Goal: Navigation & Orientation: Find specific page/section

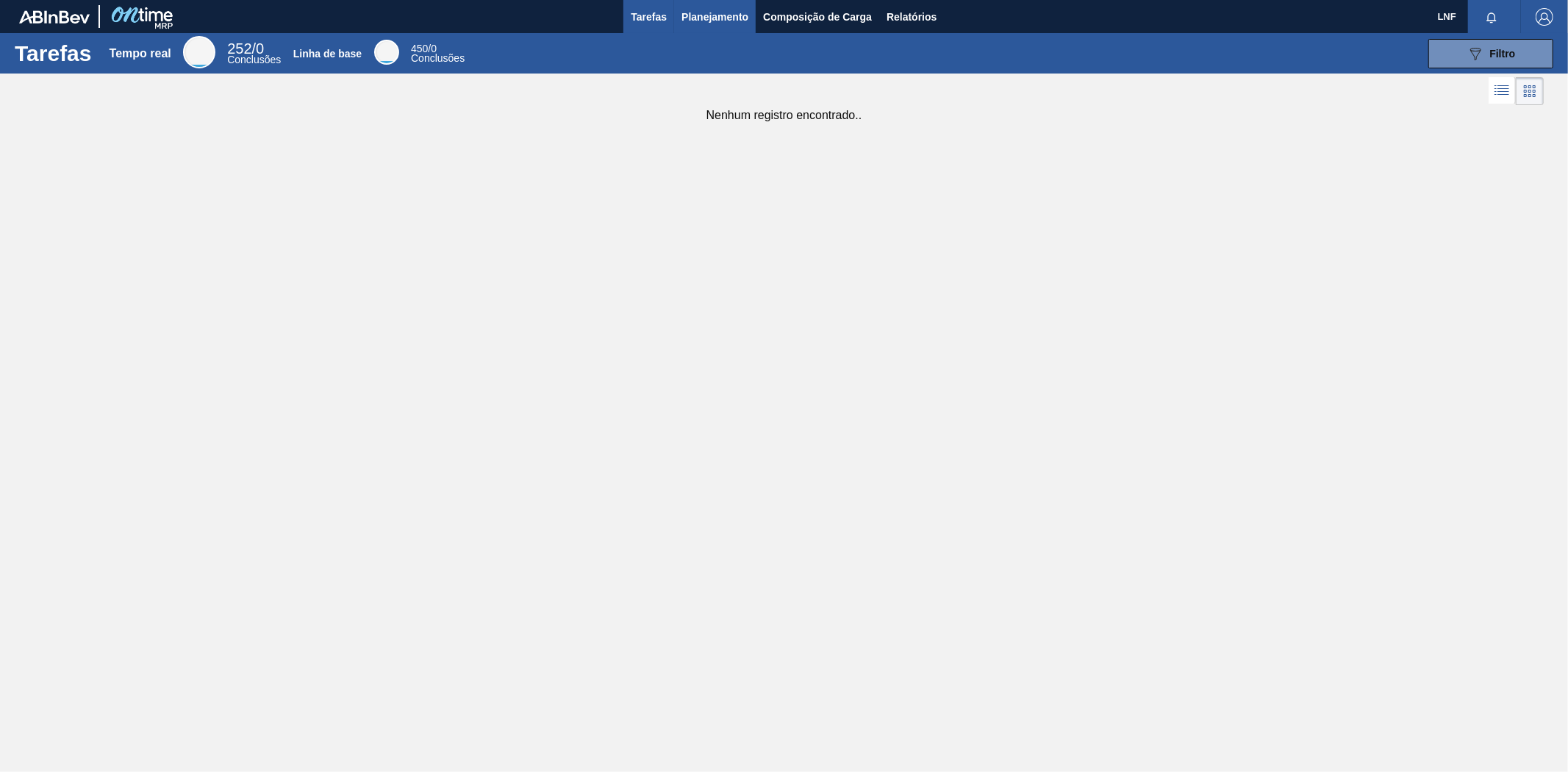
click at [710, 16] on font "Planejamento" at bounding box center [715, 16] width 67 height 11
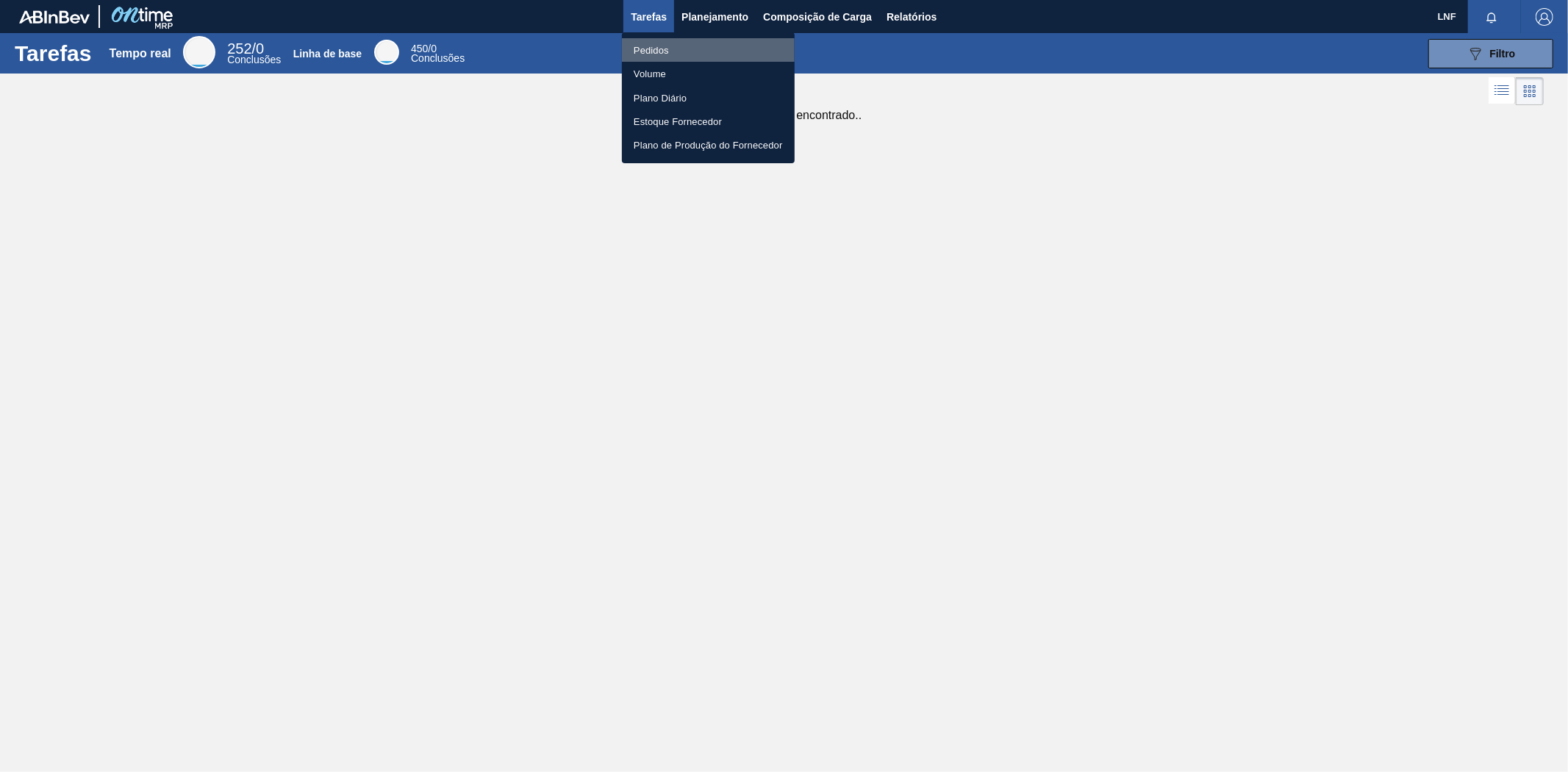
click at [641, 53] on font "Pedidos" at bounding box center [651, 50] width 35 height 11
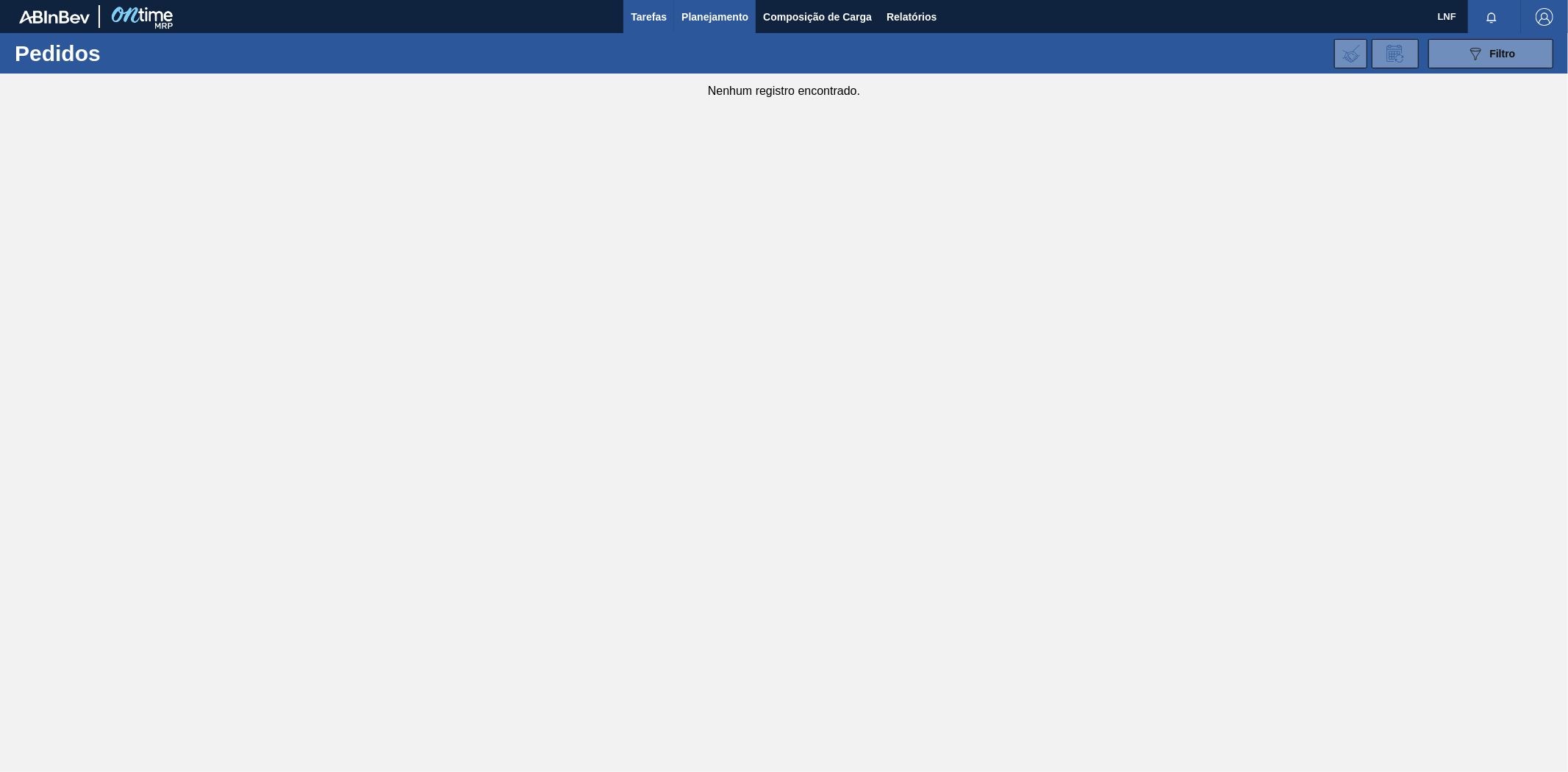
click at [663, 15] on button "Tarefas" at bounding box center [649, 16] width 51 height 33
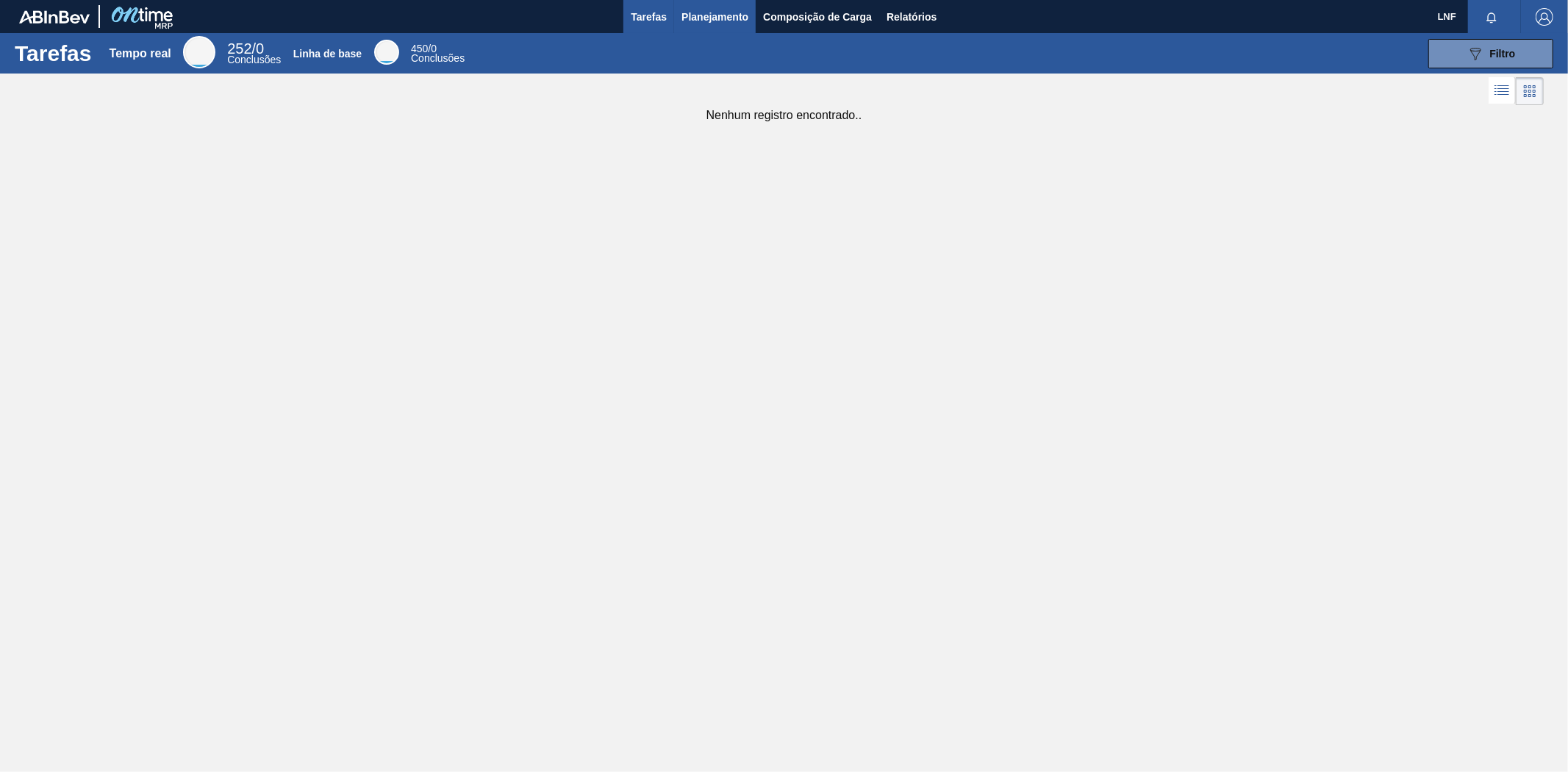
click at [708, 8] on font "Planejamento" at bounding box center [715, 16] width 67 height 17
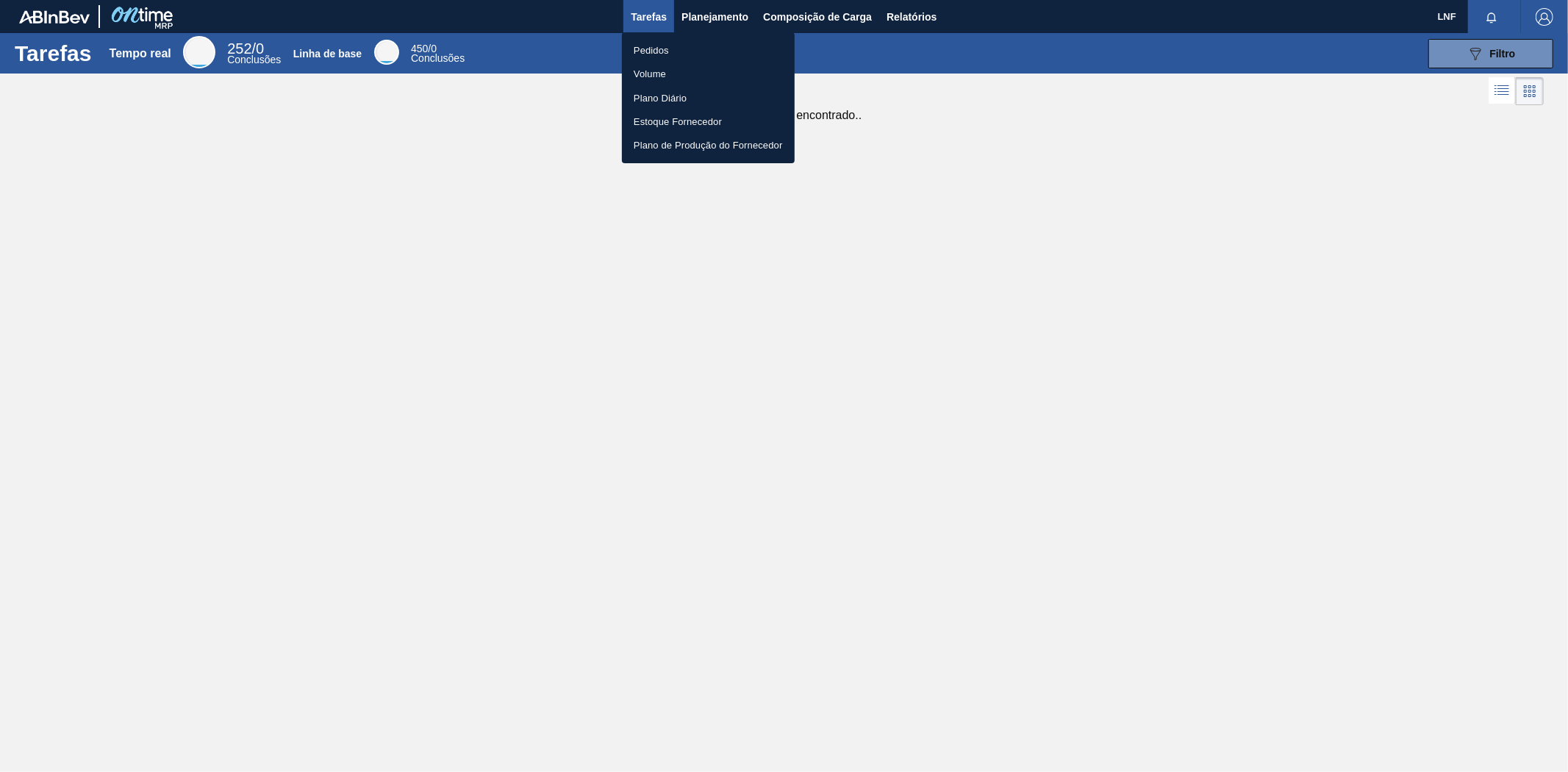
click at [664, 46] on font "Pedidos" at bounding box center [651, 50] width 35 height 11
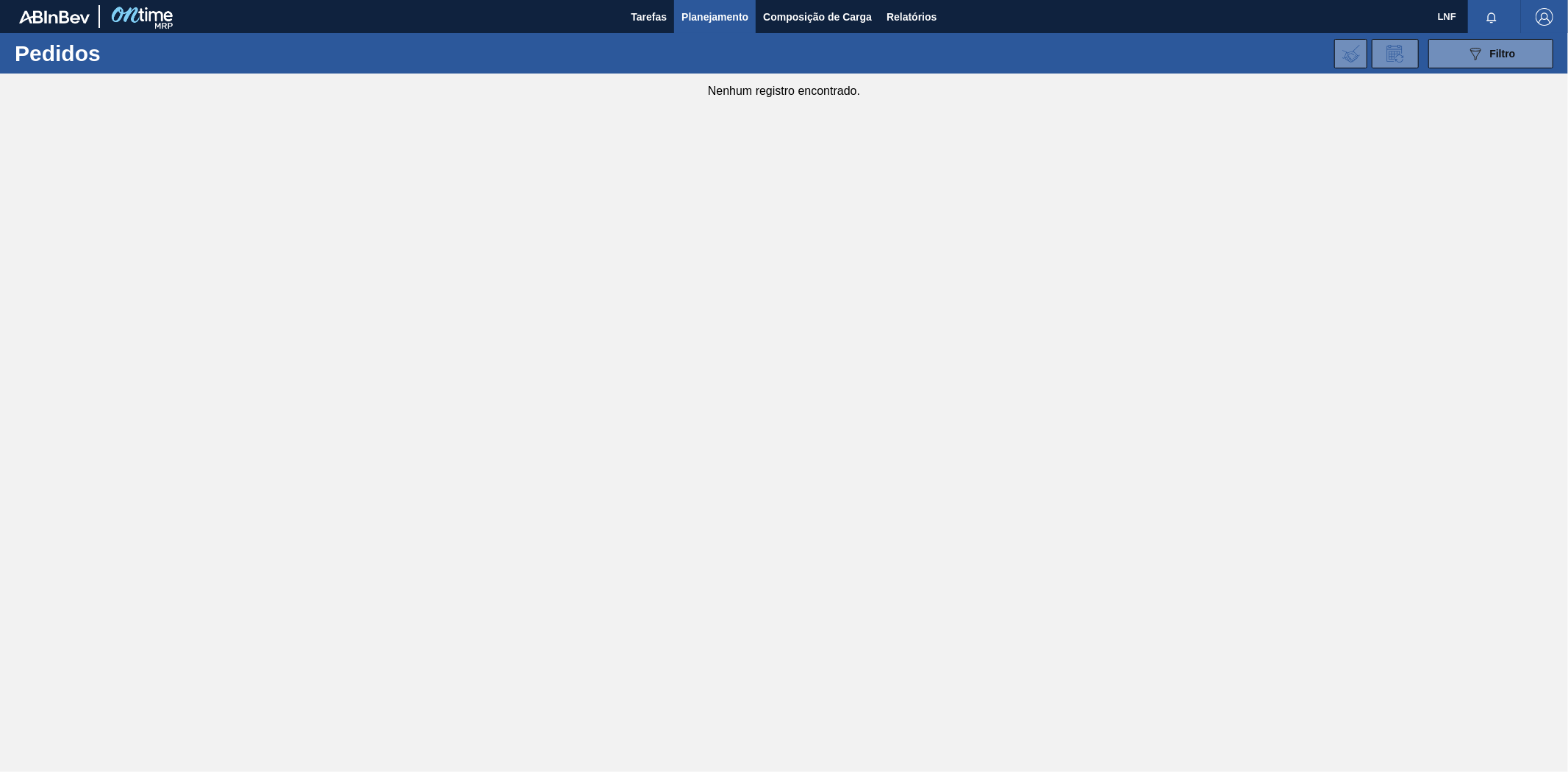
click at [1446, 17] on font "LNF" at bounding box center [1447, 16] width 18 height 11
click at [1505, 48] on font "Filtro" at bounding box center [1502, 53] width 25 height 11
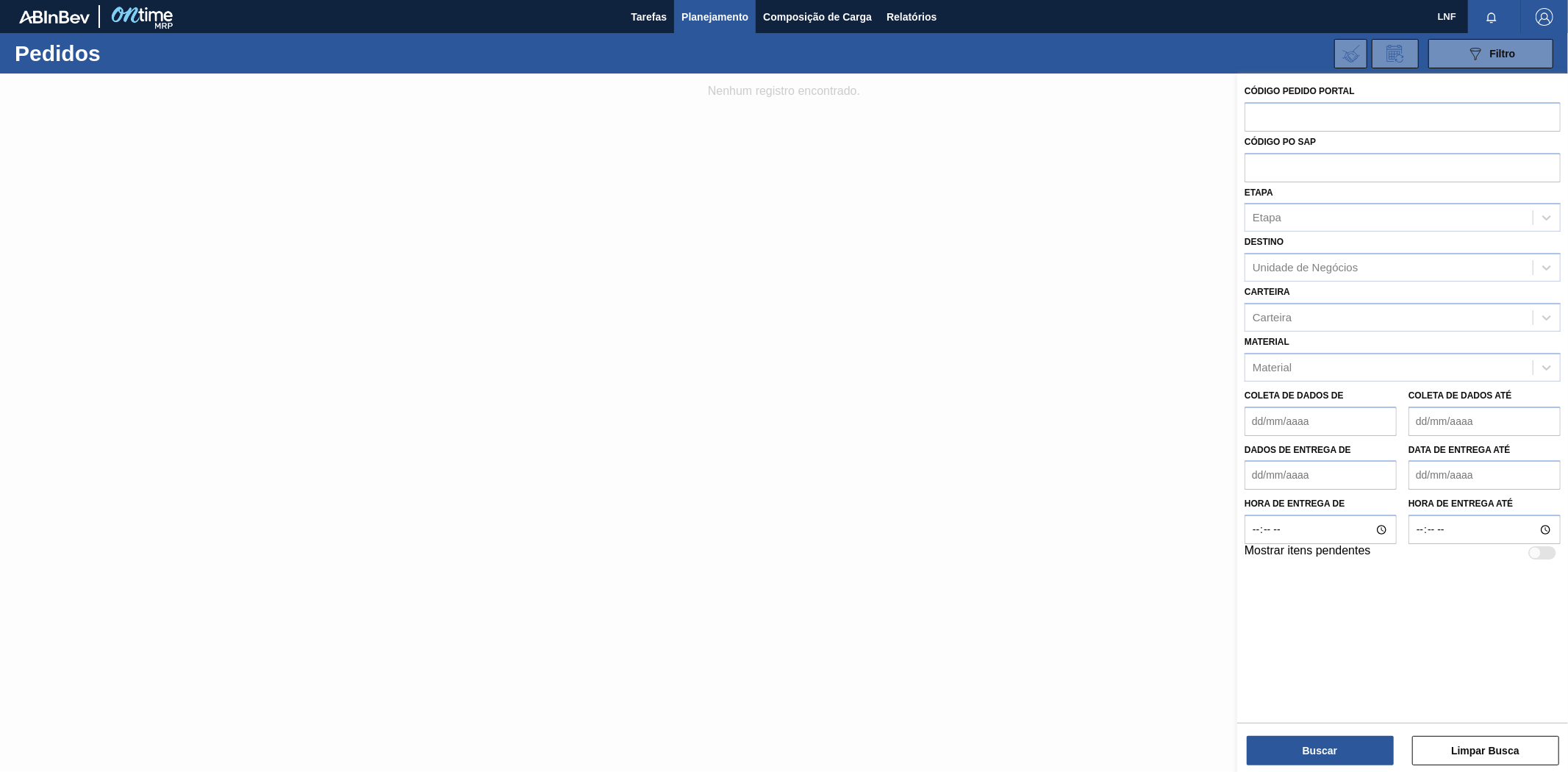
click at [751, 319] on div at bounding box center [784, 460] width 1568 height 772
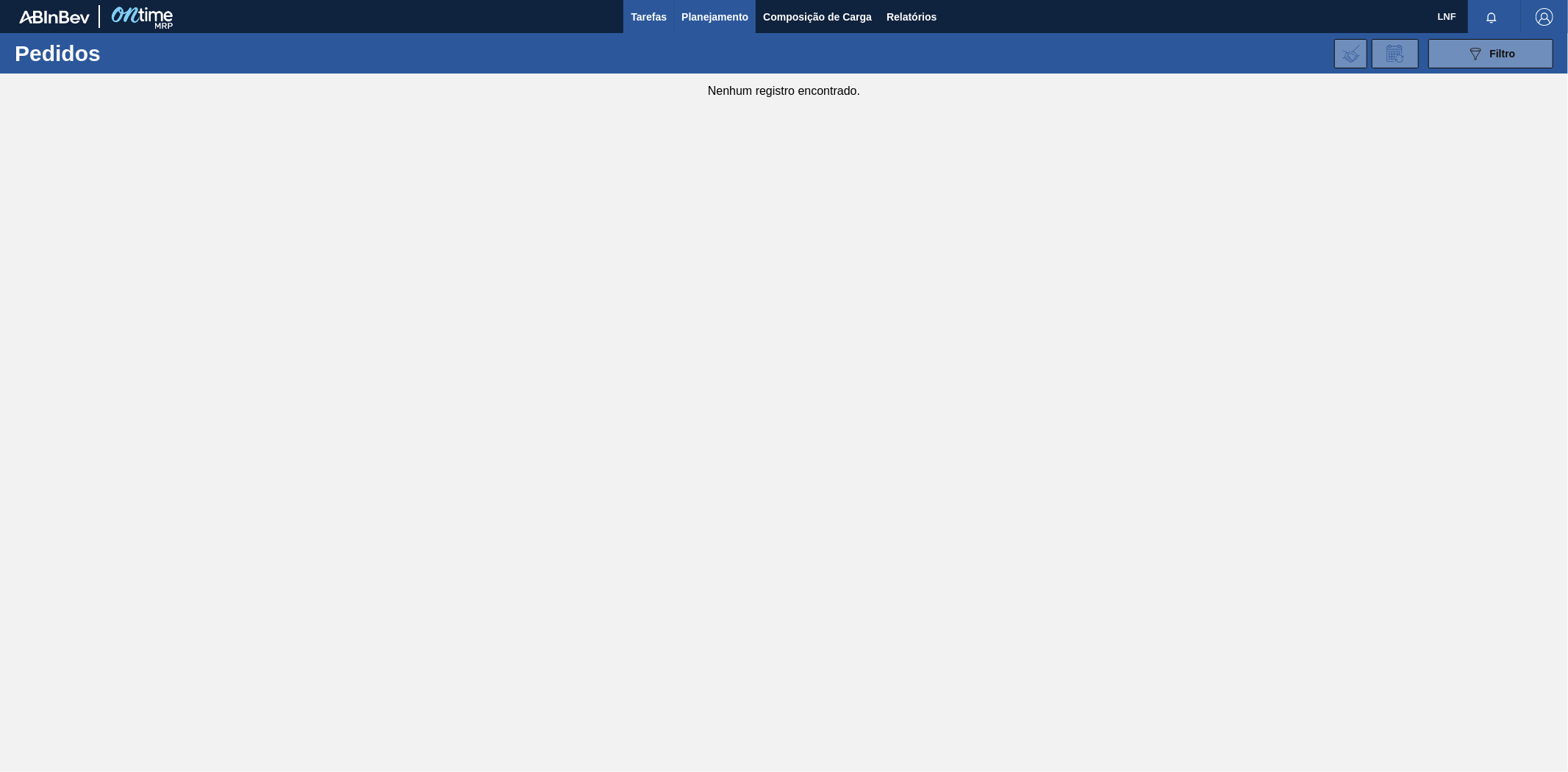
click at [649, 24] on font "Tarefas" at bounding box center [649, 16] width 36 height 17
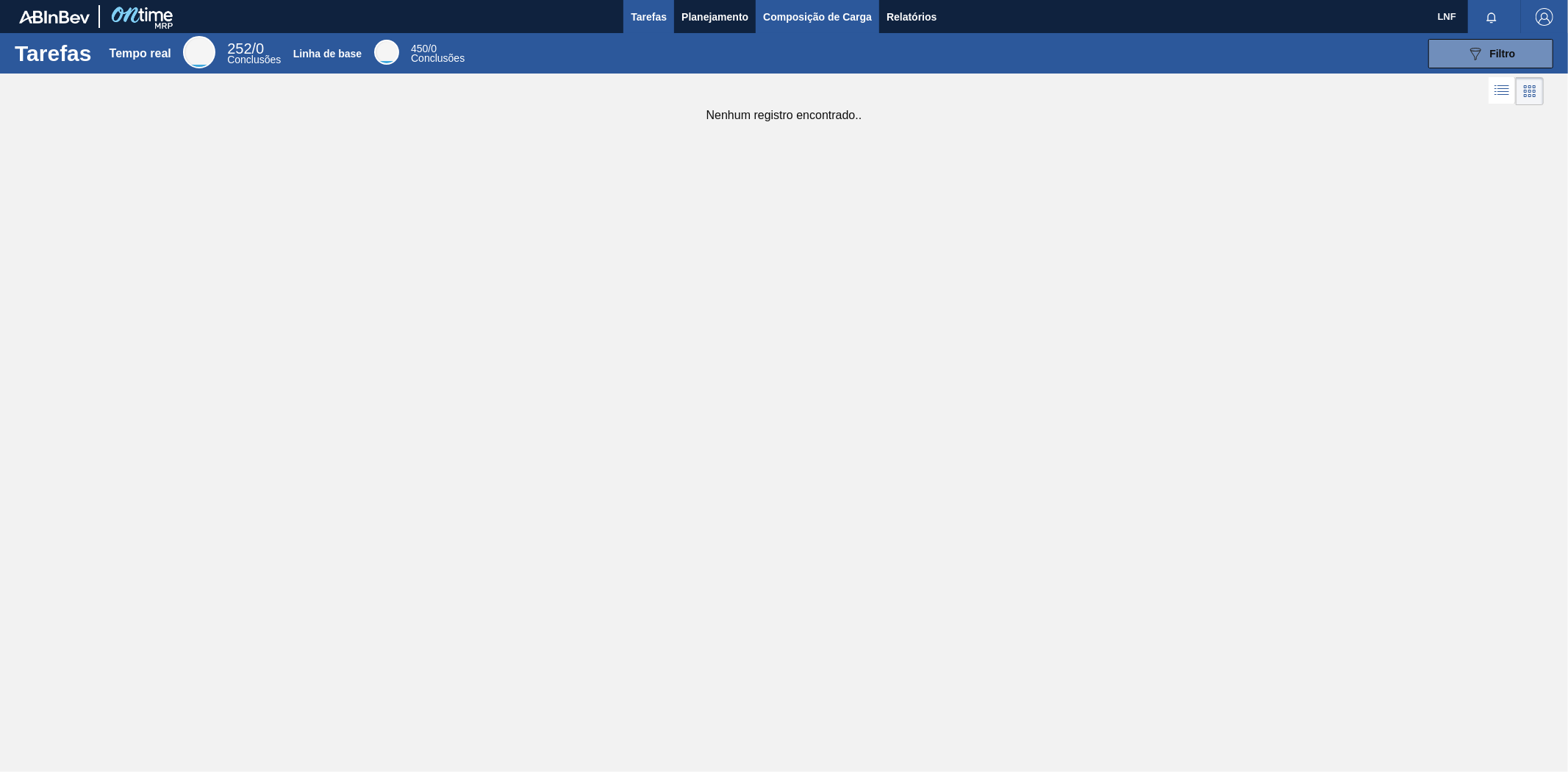
click at [788, 18] on font "Composição de Carga" at bounding box center [817, 16] width 108 height 11
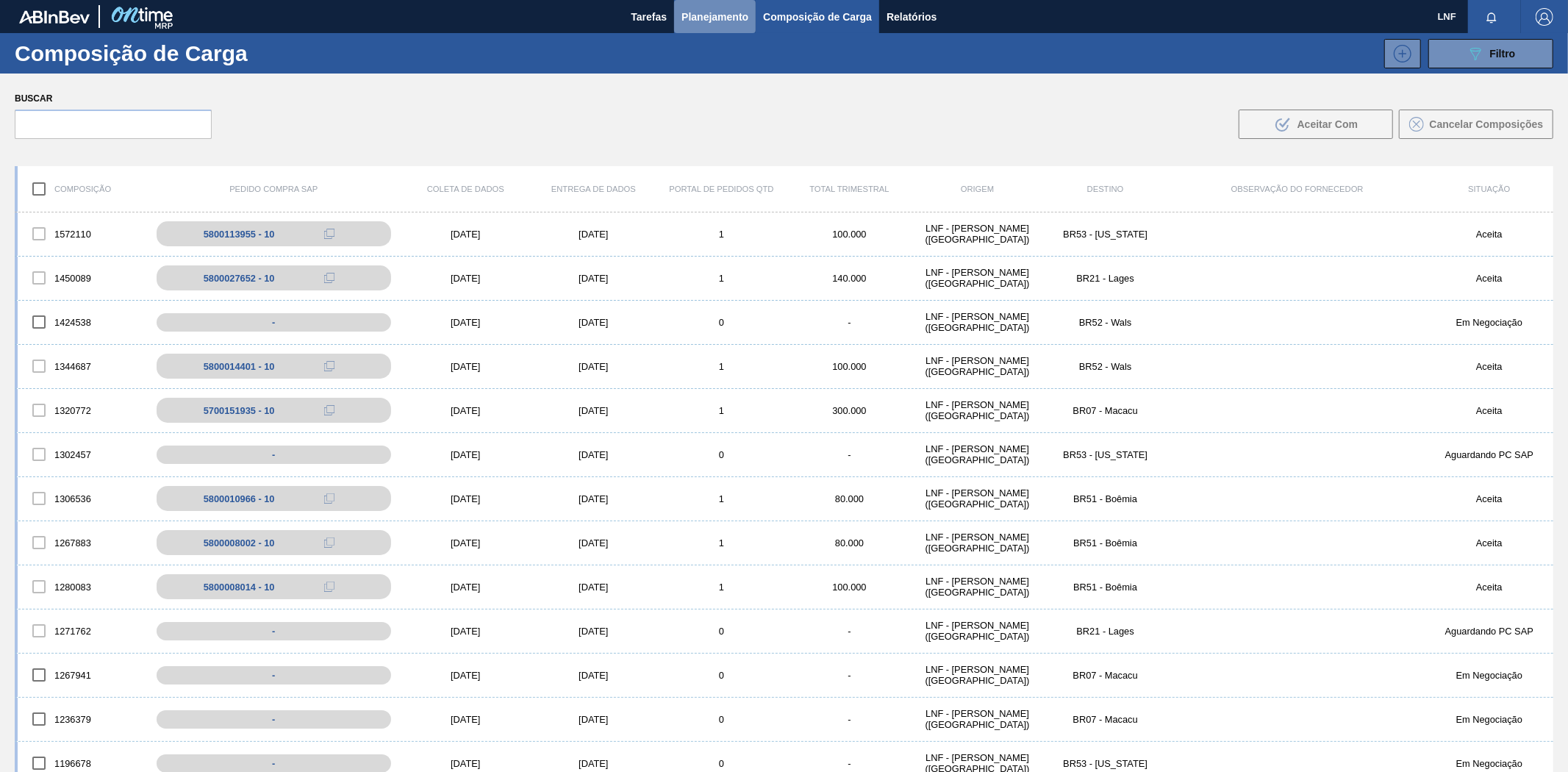
click at [724, 16] on font "Planejamento" at bounding box center [715, 16] width 67 height 11
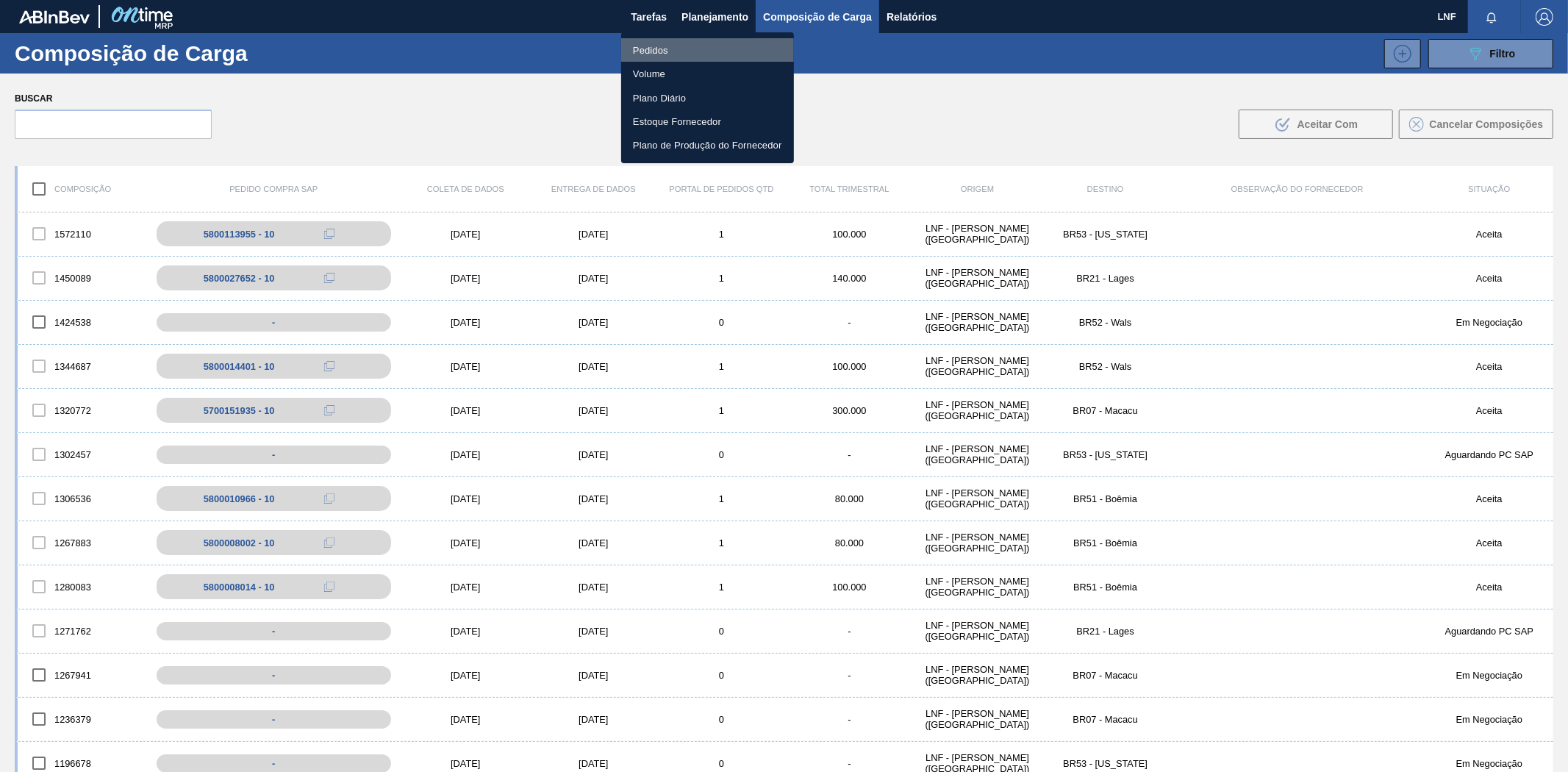
click at [659, 56] on font "Pedidos" at bounding box center [651, 50] width 35 height 11
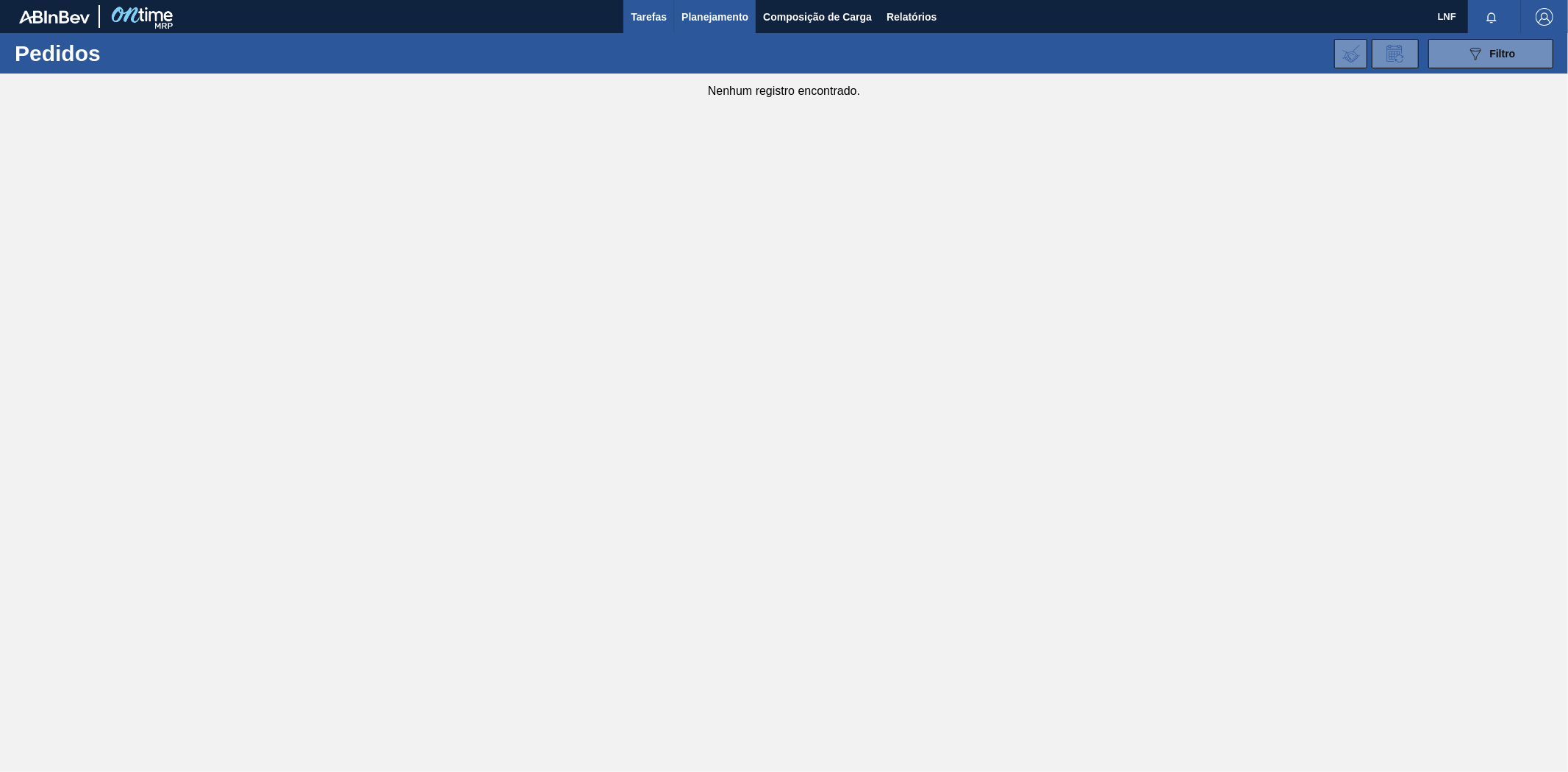
click at [649, 23] on font "Tarefas" at bounding box center [649, 16] width 36 height 17
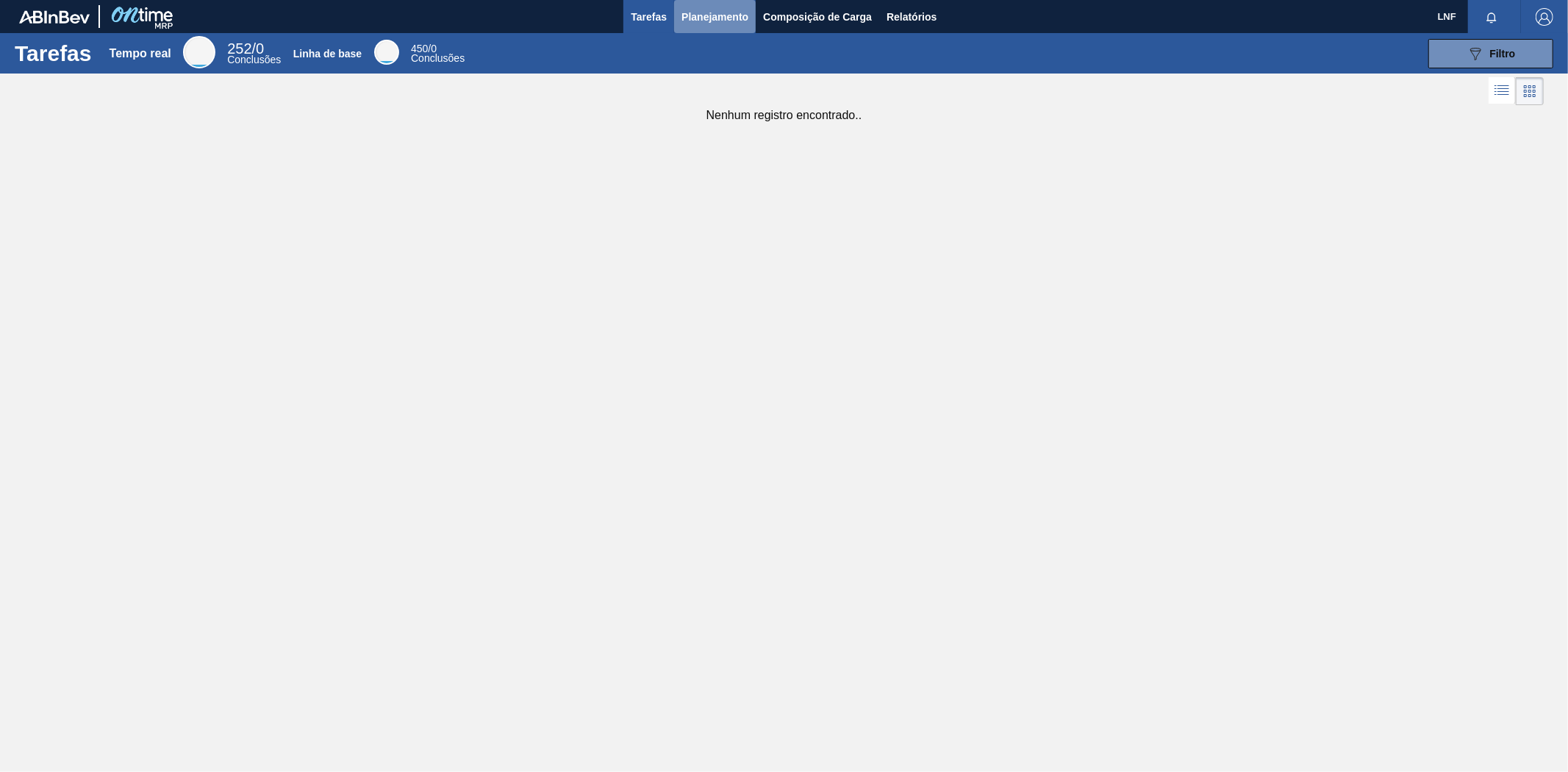
click at [733, 19] on font "Planejamento" at bounding box center [715, 16] width 67 height 11
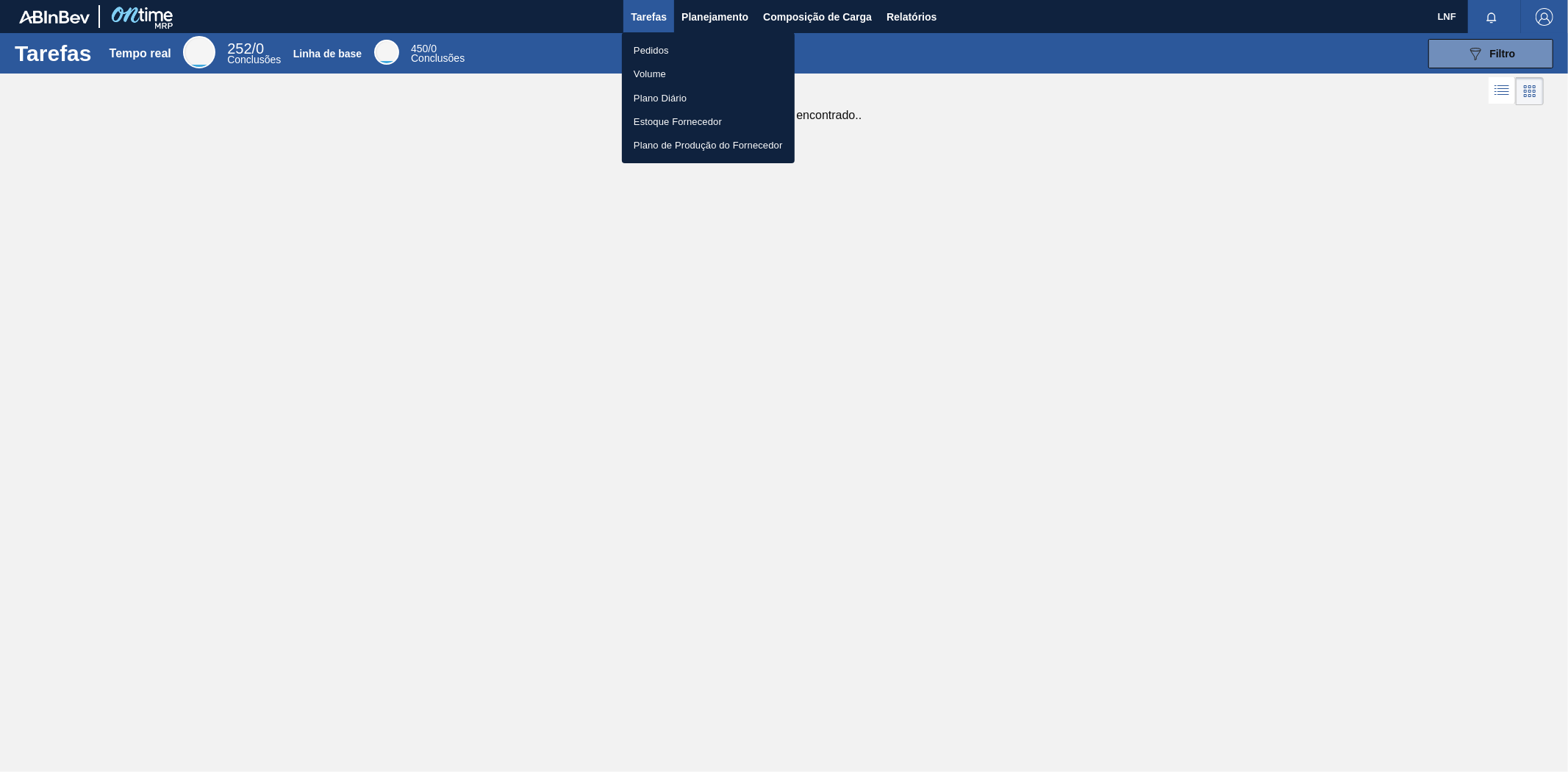
click at [674, 46] on li "Pedidos" at bounding box center [708, 50] width 172 height 24
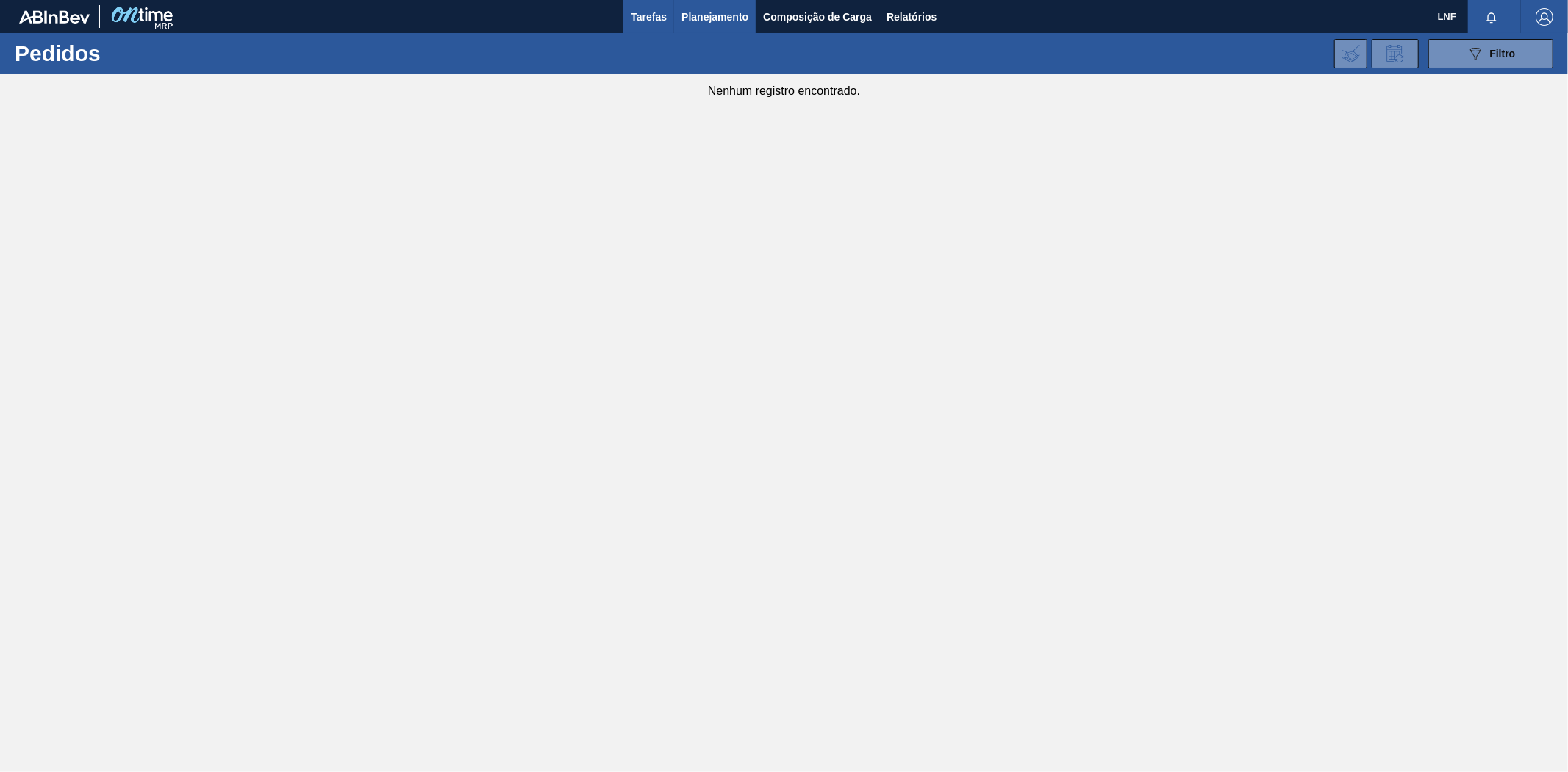
click at [651, 24] on font "Tarefas" at bounding box center [649, 16] width 36 height 17
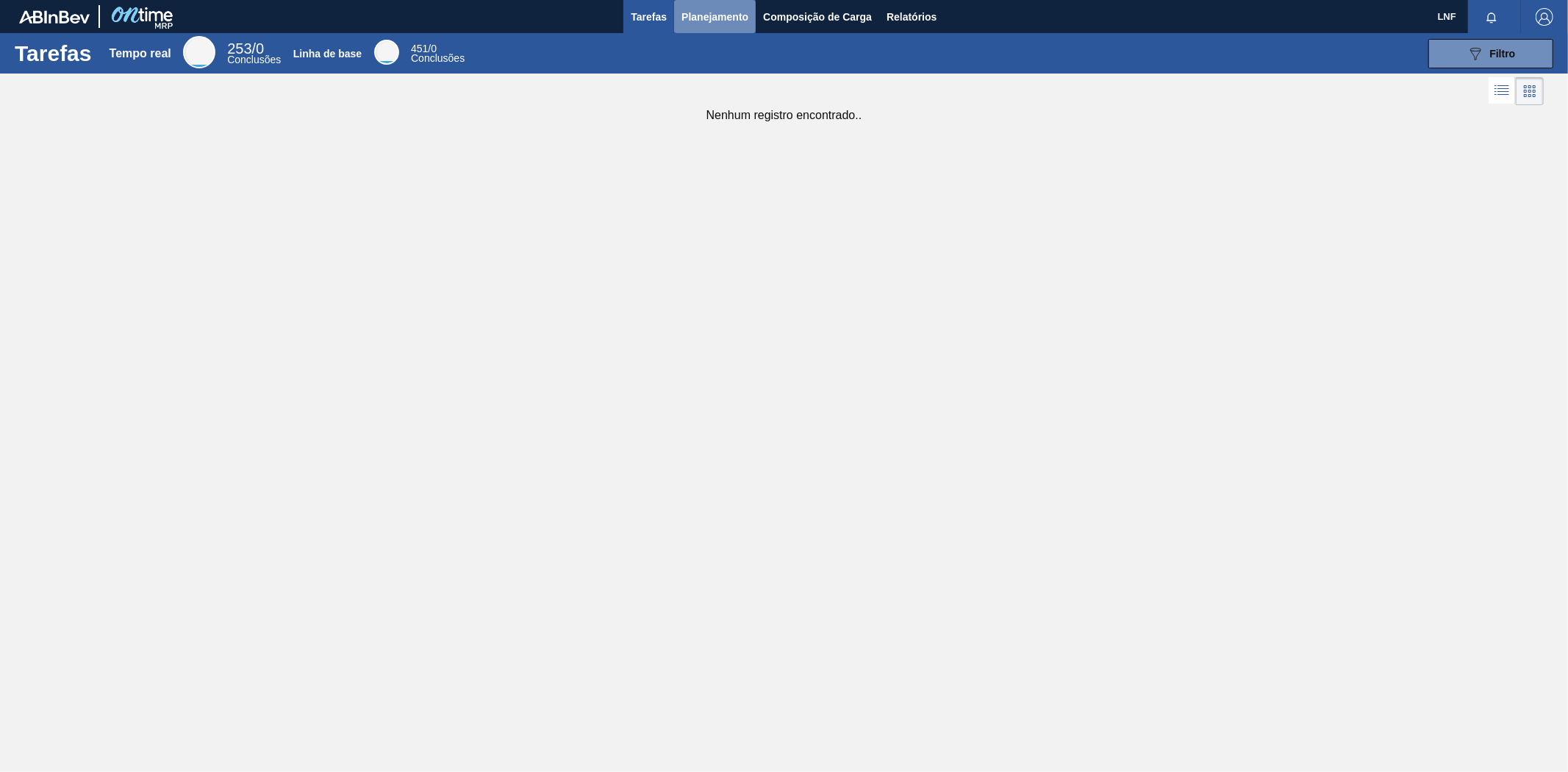
click at [709, 17] on font "Planejamento" at bounding box center [715, 16] width 67 height 11
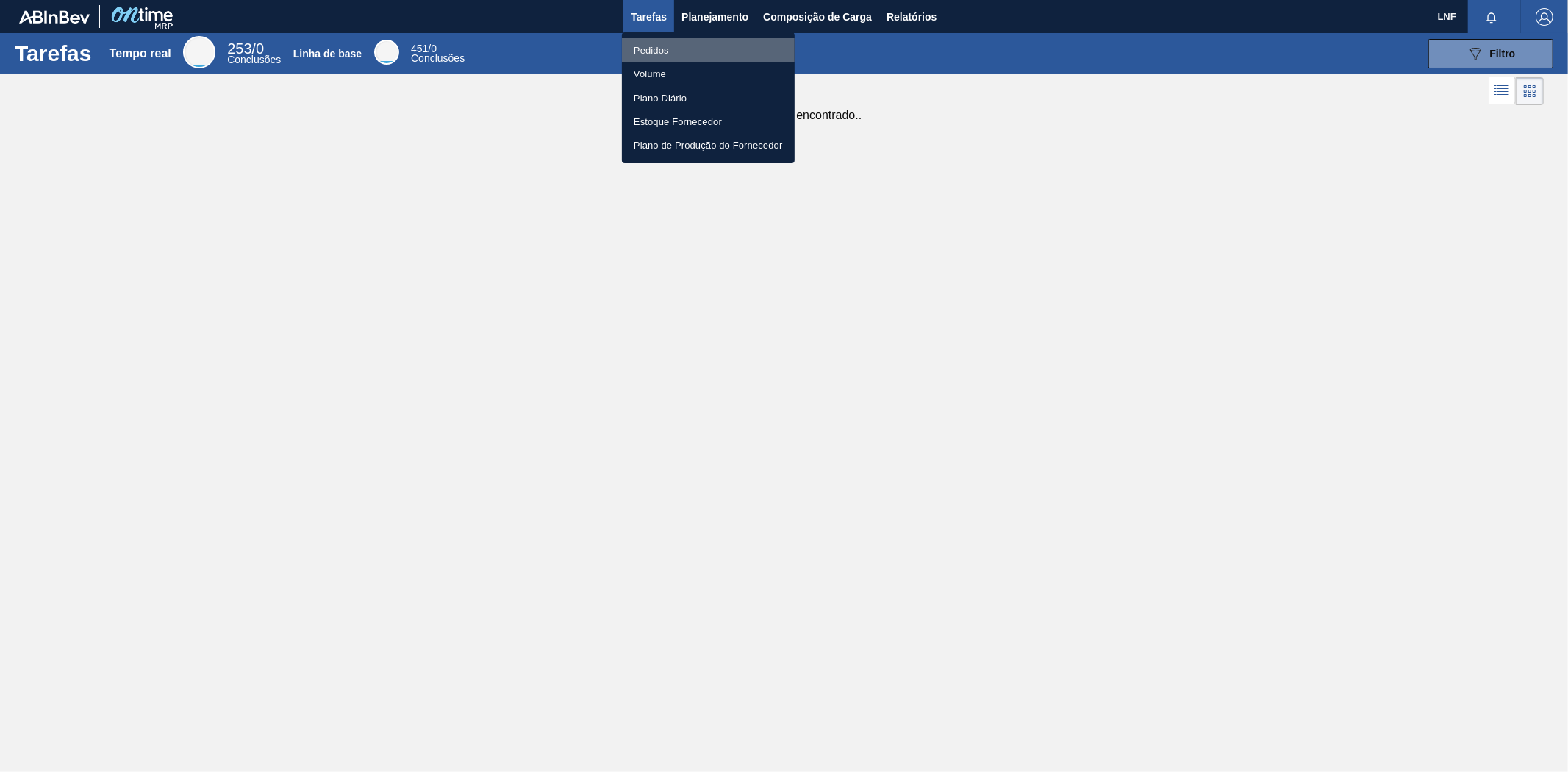
click at [662, 52] on font "Pedidos" at bounding box center [651, 50] width 35 height 11
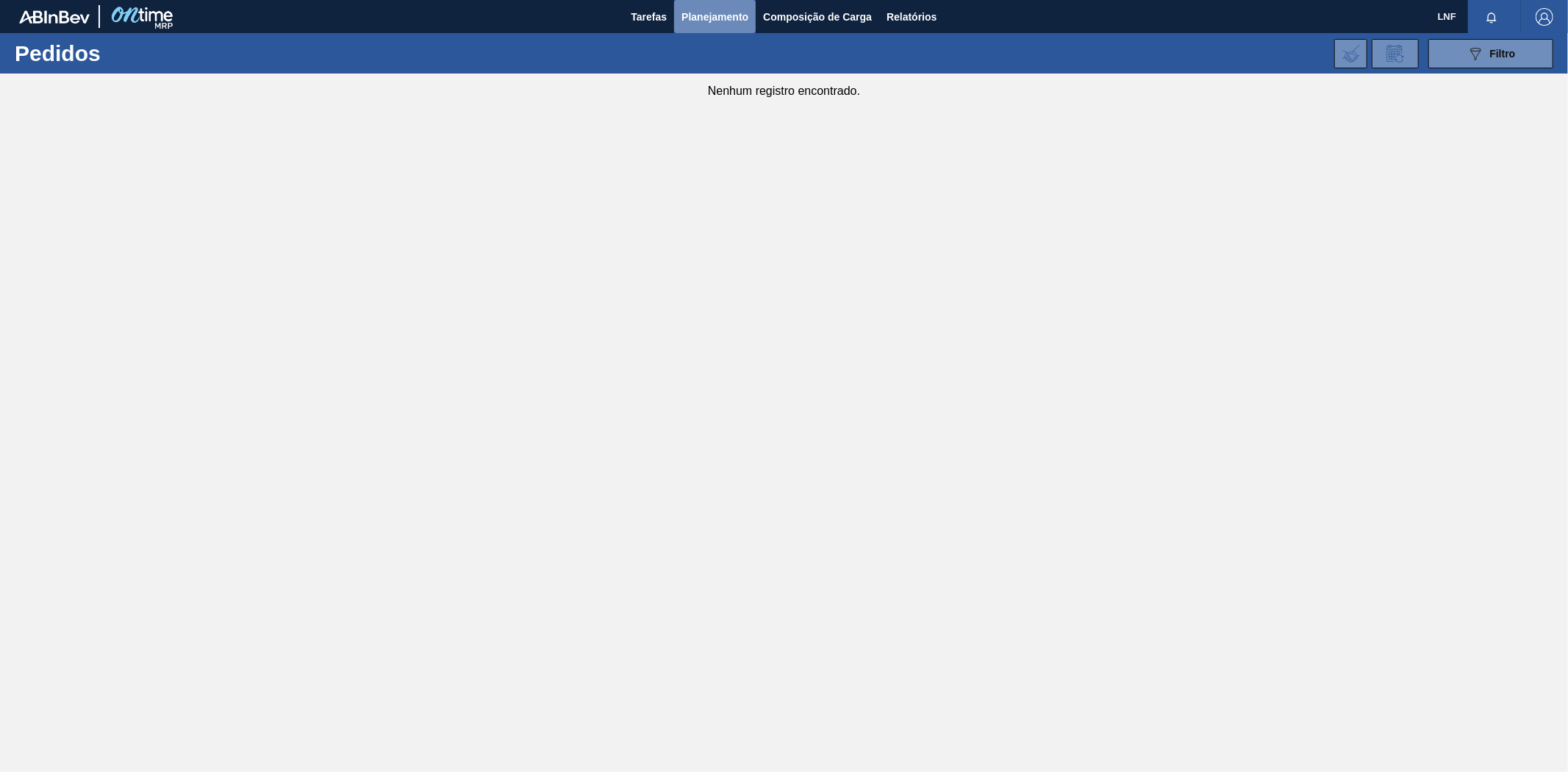
click at [735, 12] on font "Planejamento" at bounding box center [715, 16] width 67 height 11
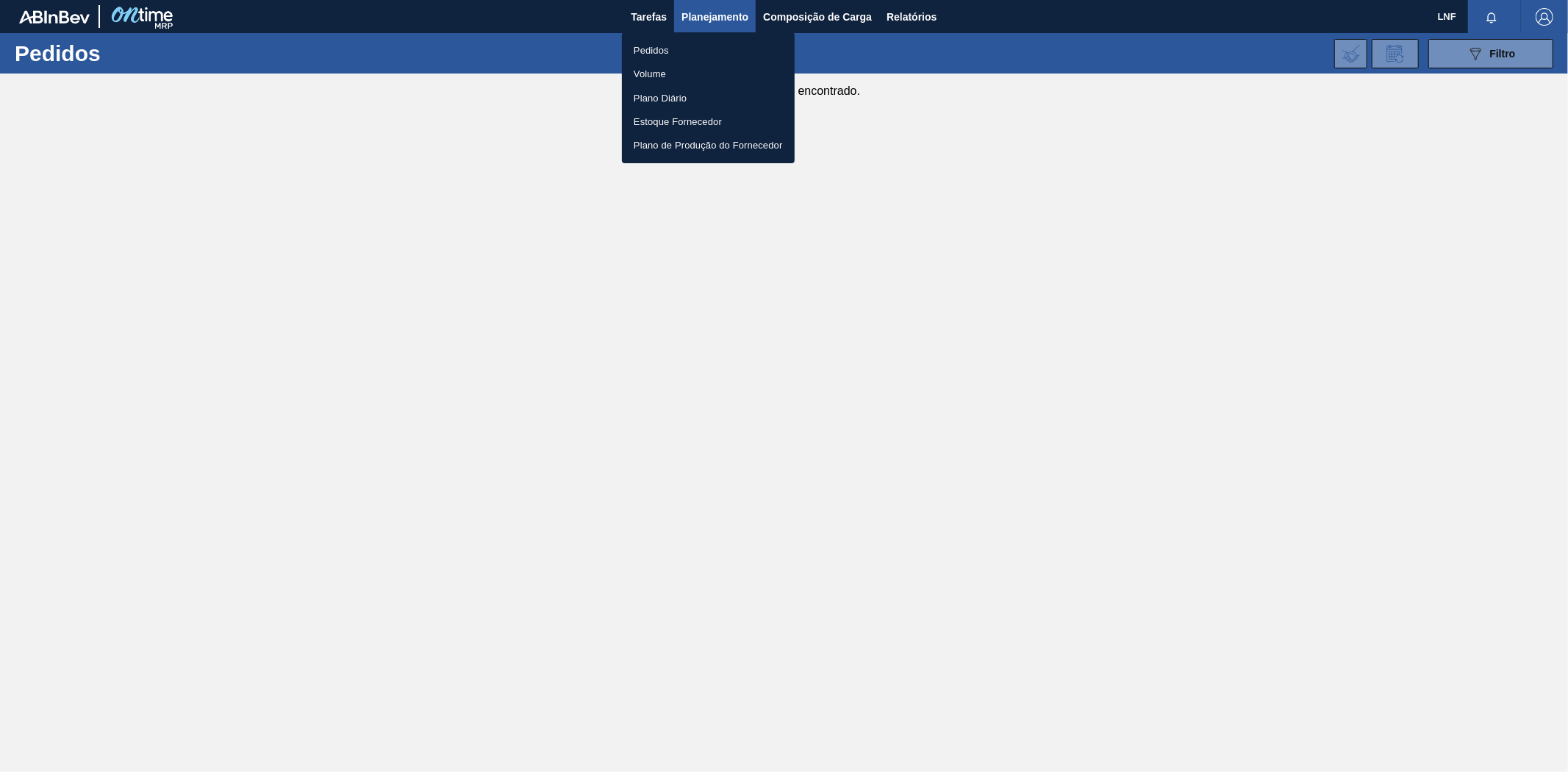
click at [645, 53] on font "Pedidos" at bounding box center [651, 50] width 35 height 11
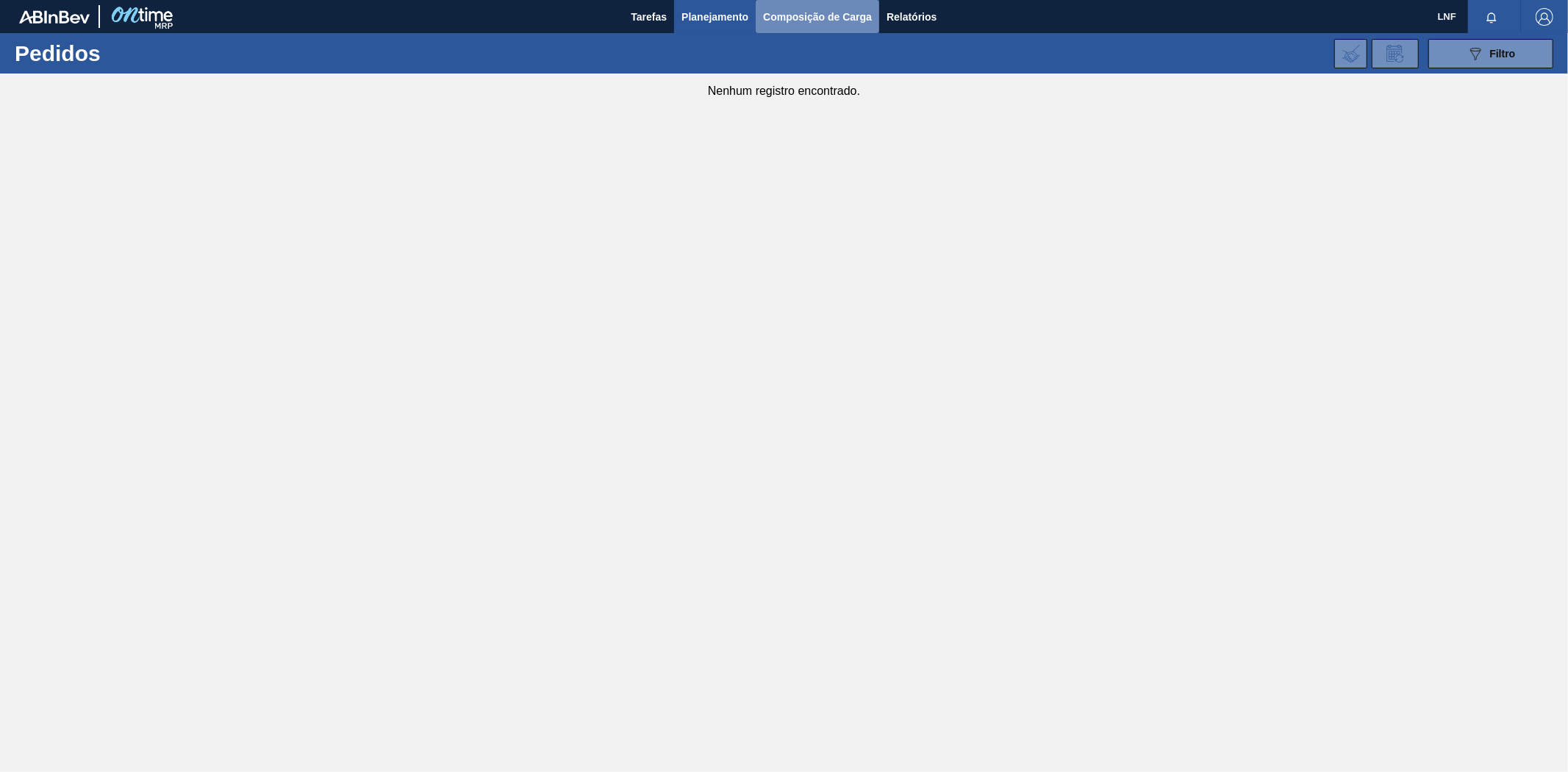
click at [817, 15] on font "Composição de Carga" at bounding box center [817, 16] width 108 height 11
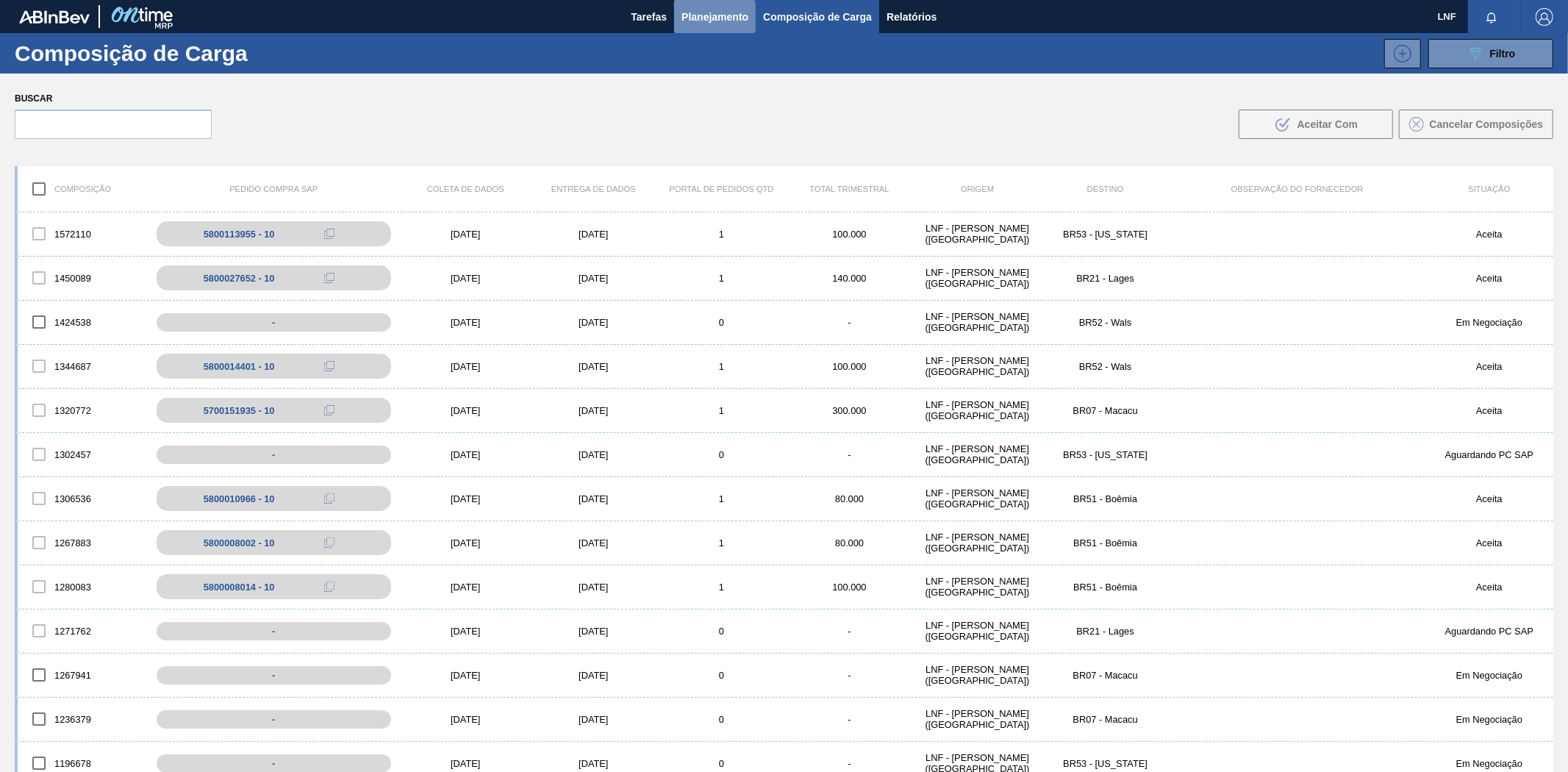
click at [718, 11] on font "Planejamento" at bounding box center [715, 16] width 67 height 11
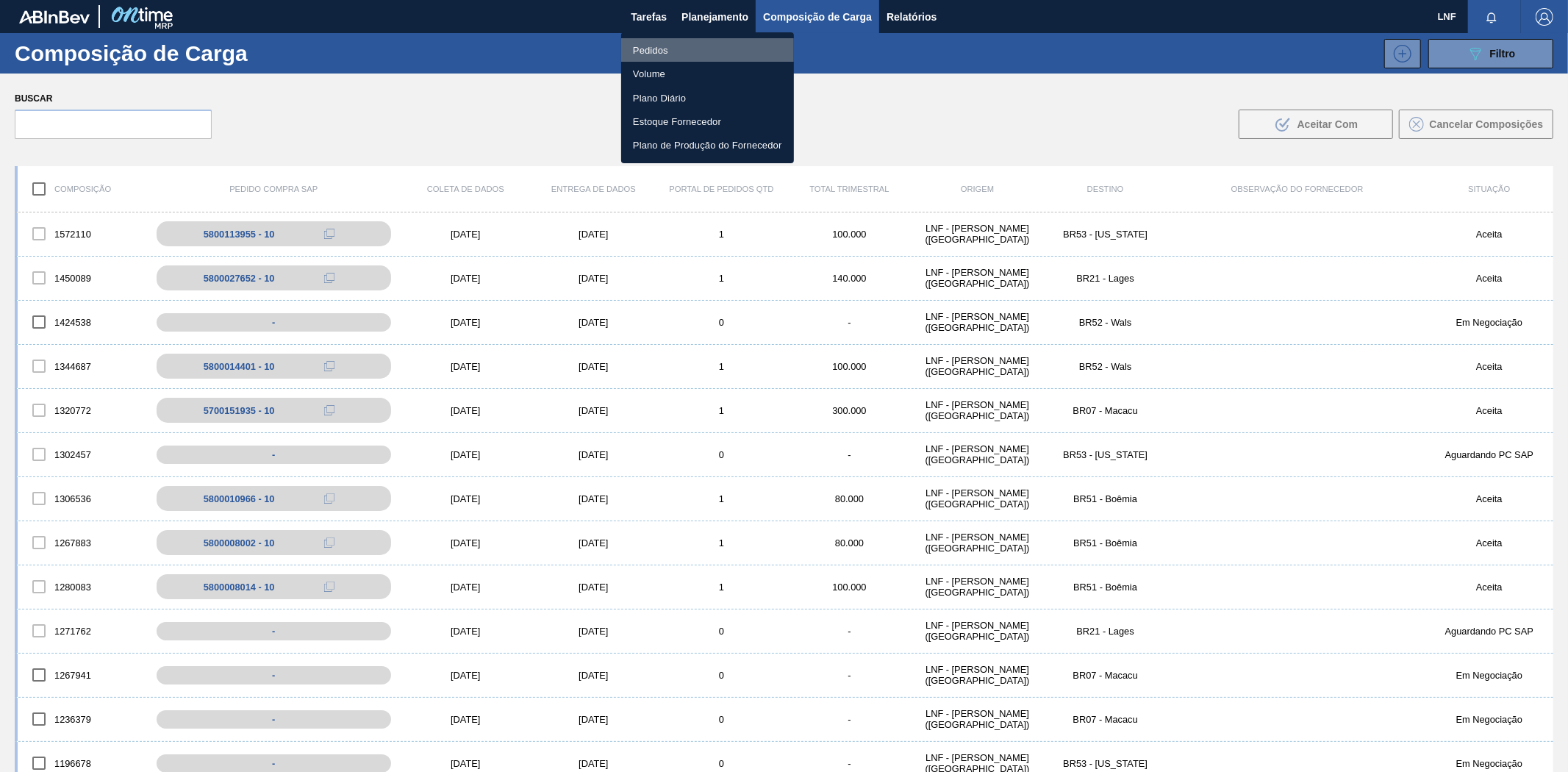
click at [659, 45] on font "Pedidos" at bounding box center [651, 50] width 35 height 11
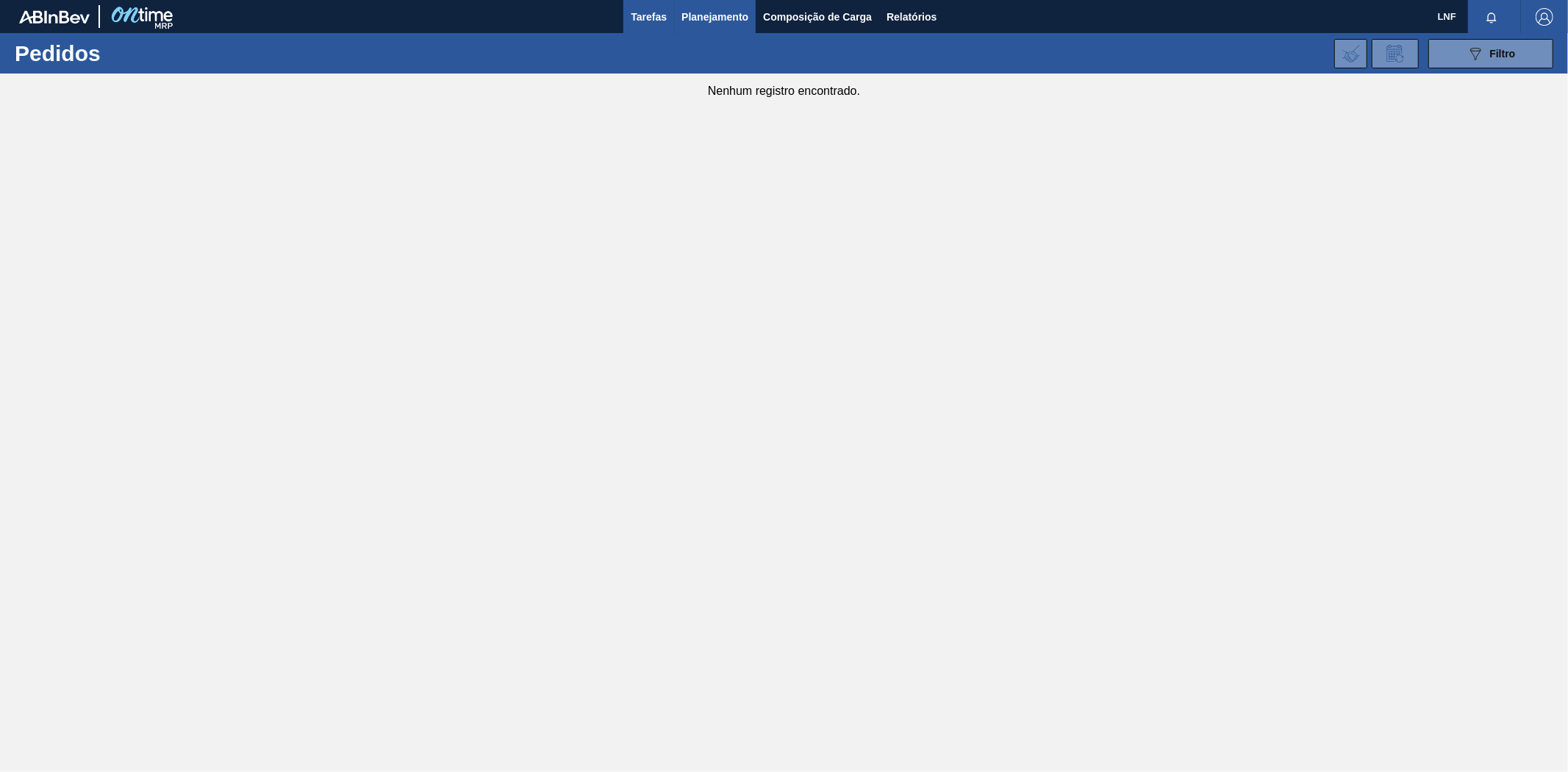
click at [651, 19] on font "Tarefas" at bounding box center [649, 16] width 36 height 11
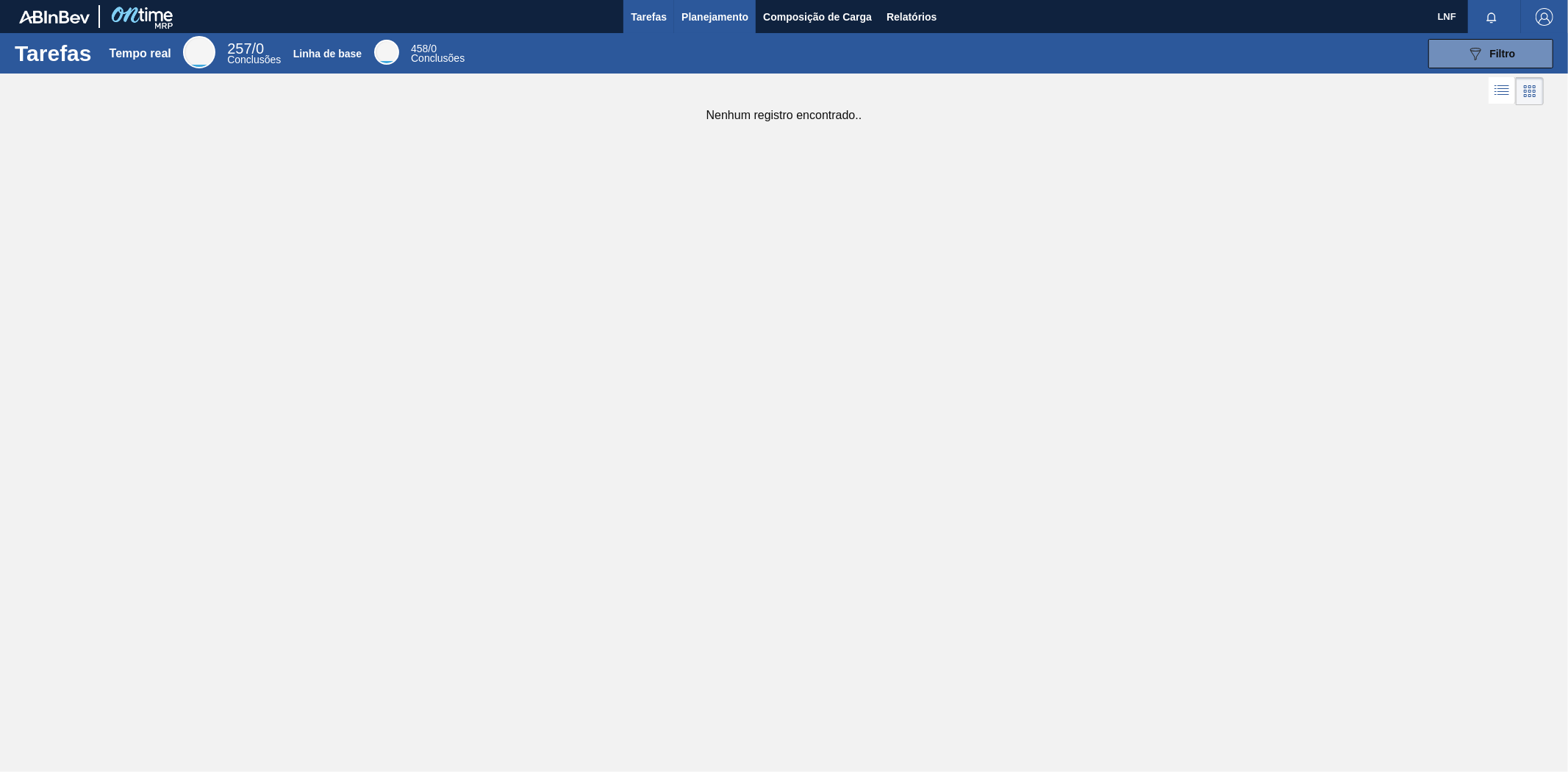
click at [692, 17] on font "Planejamento" at bounding box center [715, 16] width 67 height 11
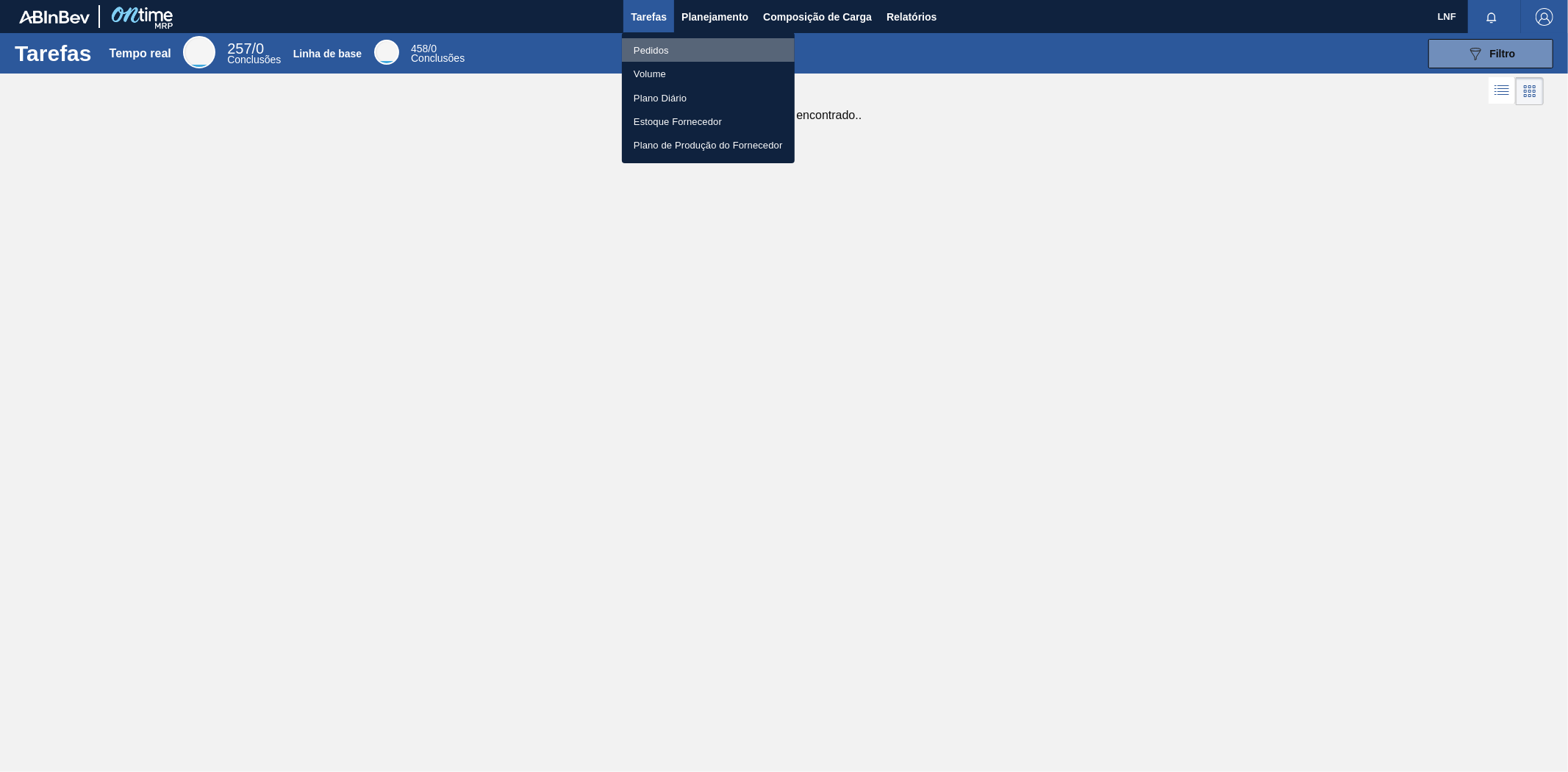
click at [647, 45] on font "Pedidos" at bounding box center [651, 50] width 35 height 11
